Goal: Navigation & Orientation: Go to known website

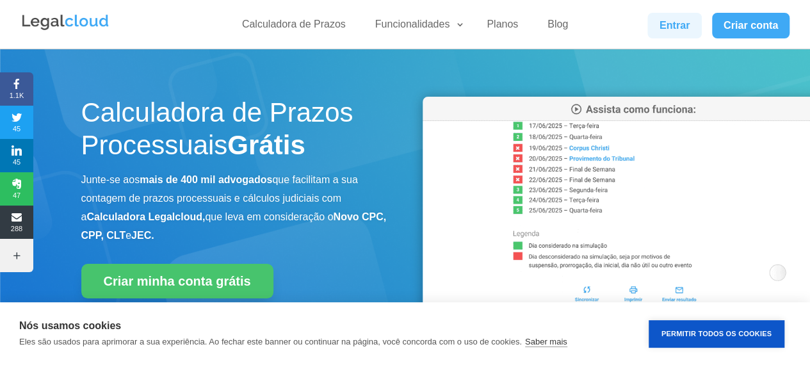
click at [665, 17] on link "Entrar" at bounding box center [674, 26] width 54 height 26
click at [665, 16] on link "Entrar" at bounding box center [674, 26] width 54 height 26
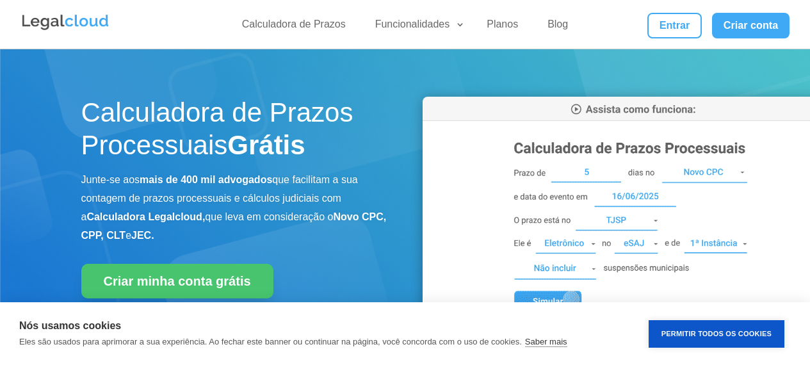
click at [661, 35] on link "Entrar" at bounding box center [674, 26] width 54 height 26
